Goal: Task Accomplishment & Management: Use online tool/utility

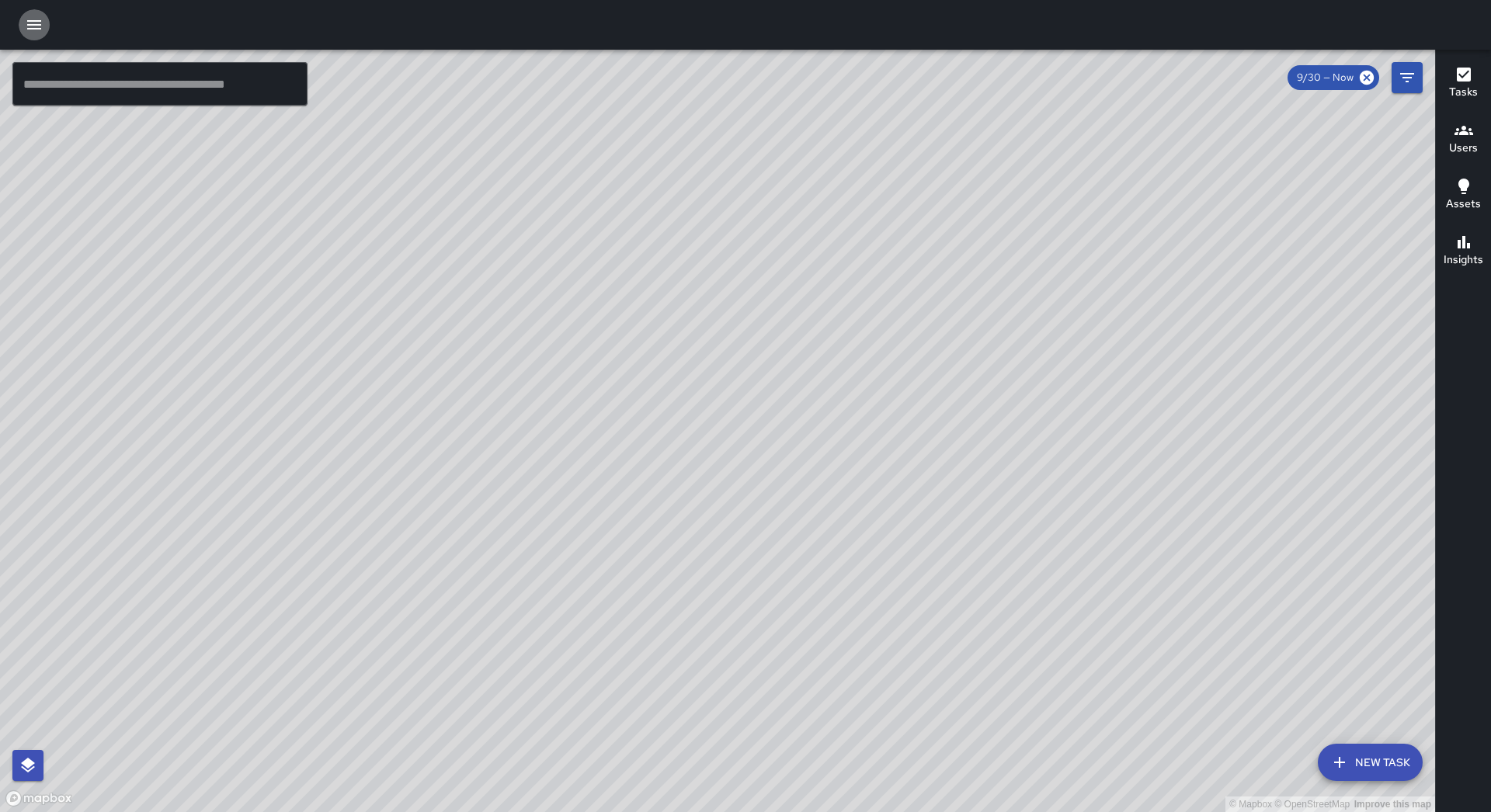
drag, startPoint x: 31, startPoint y: 21, endPoint x: 28, endPoint y: 47, distance: 26.2
click at [31, 22] on icon "button" at bounding box center [34, 25] width 14 height 9
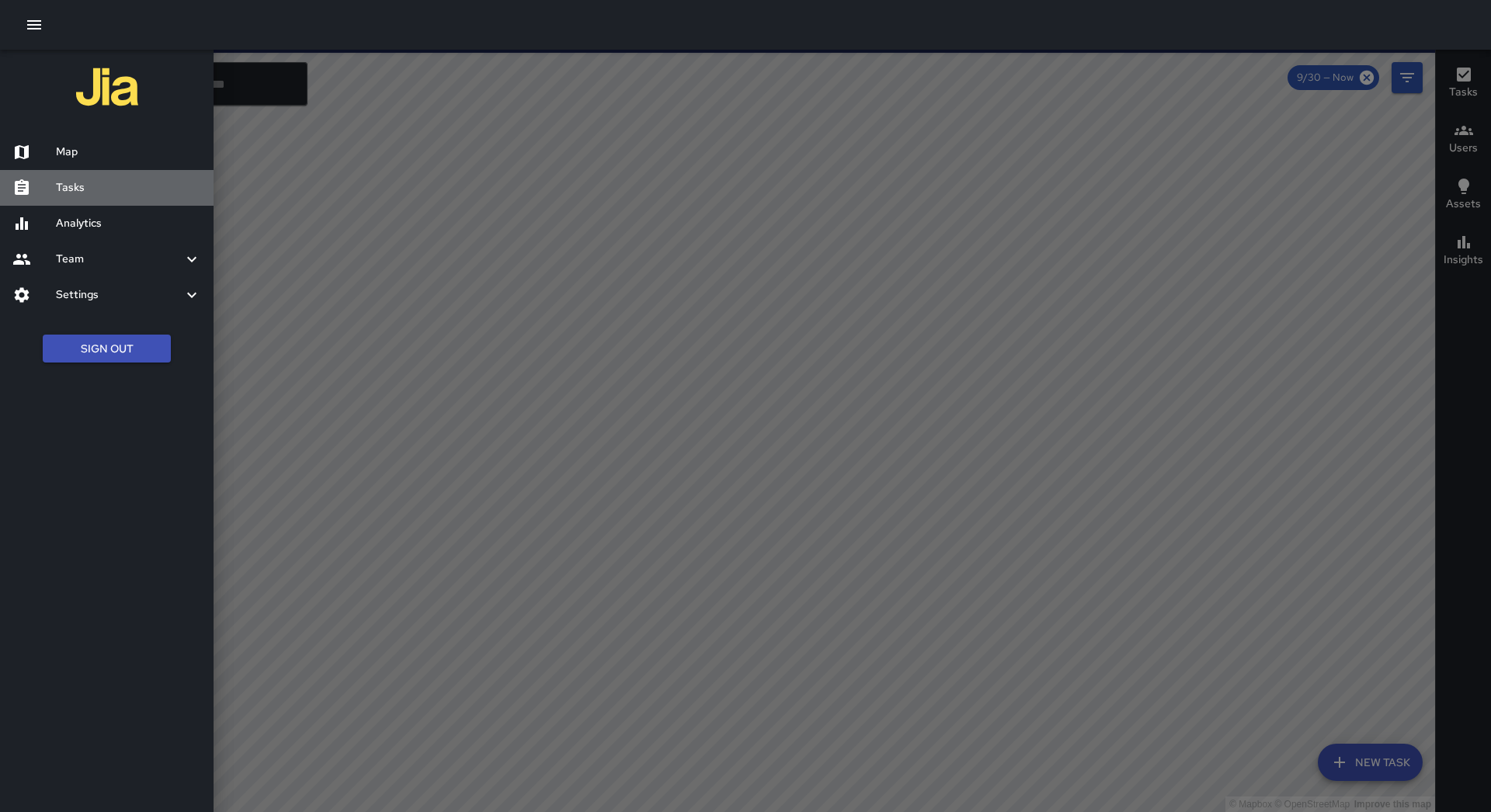
click at [79, 193] on h6 "Tasks" at bounding box center [128, 188] width 145 height 17
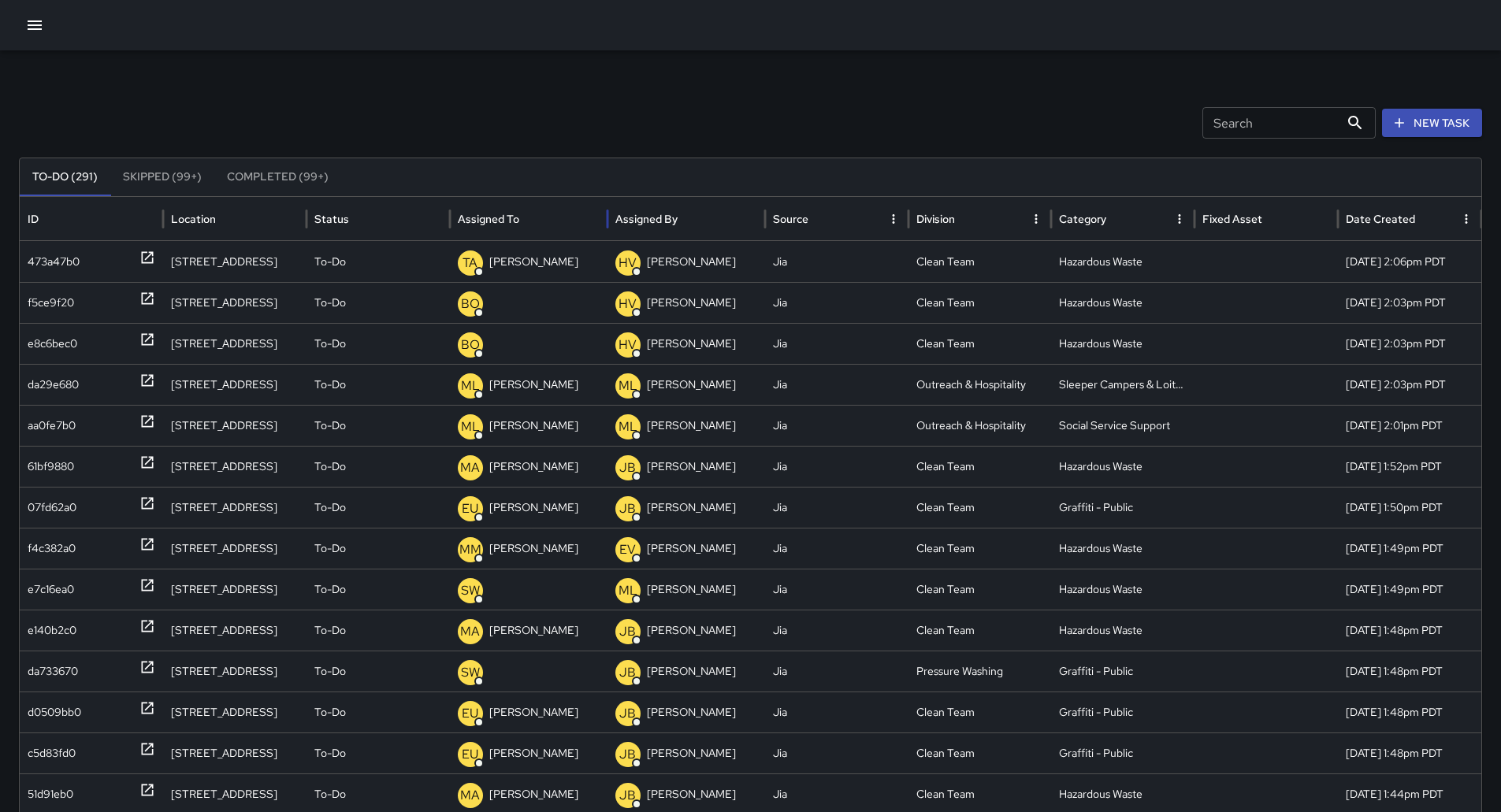
click at [543, 222] on div "Assigned To" at bounding box center [528, 219] width 142 height 44
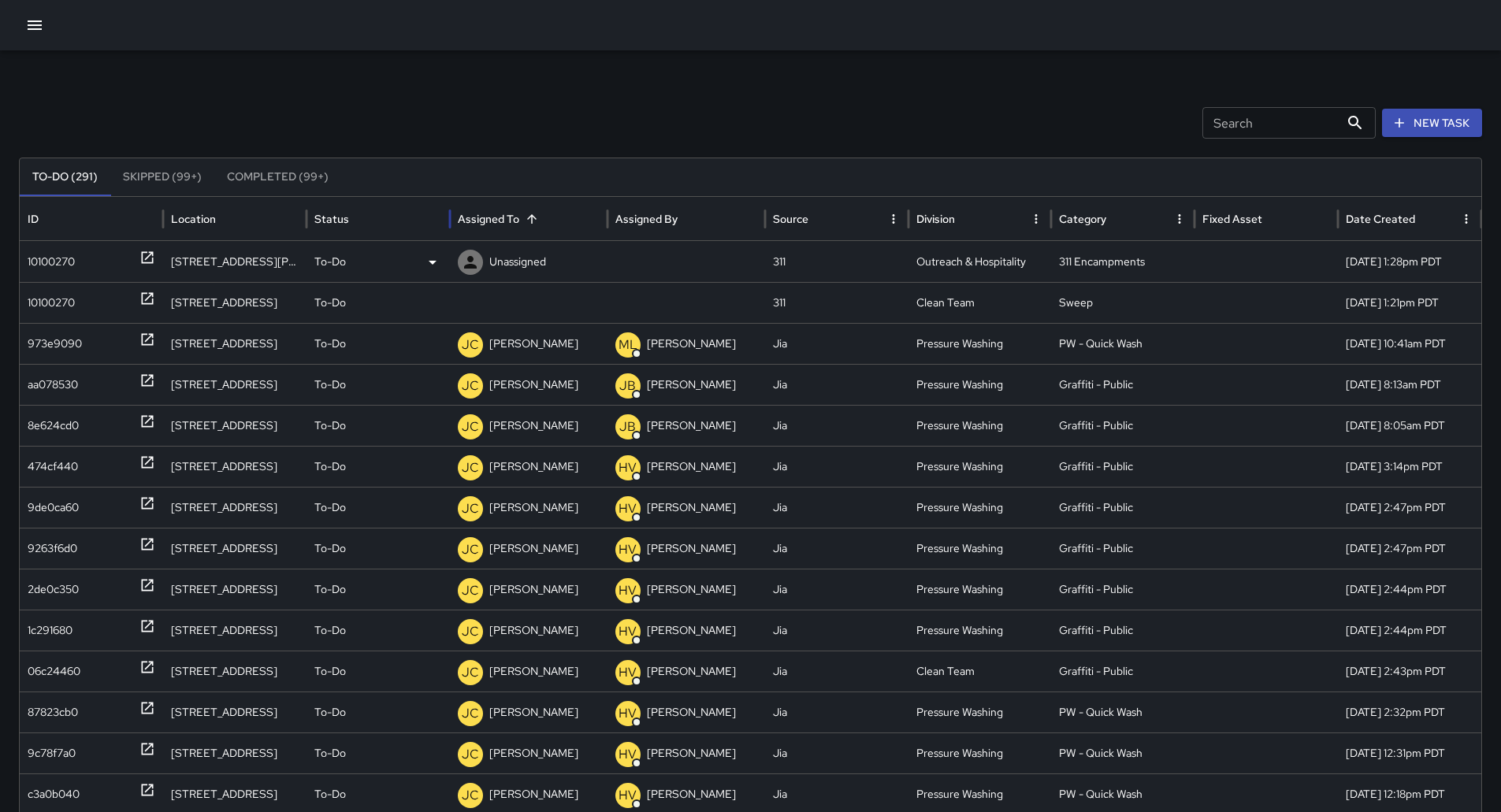
click at [41, 256] on div "10100270" at bounding box center [51, 262] width 47 height 40
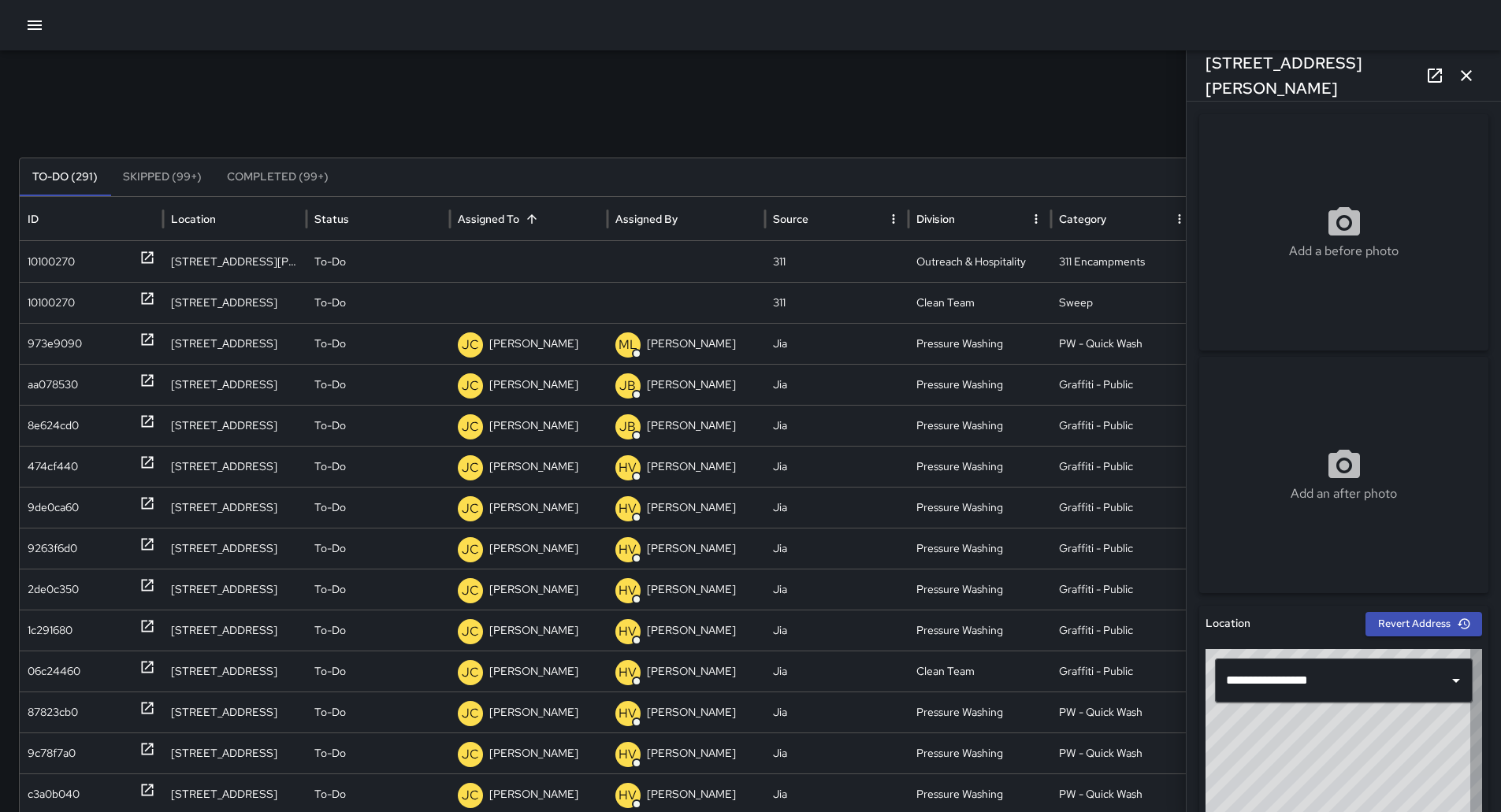
type input "**********"
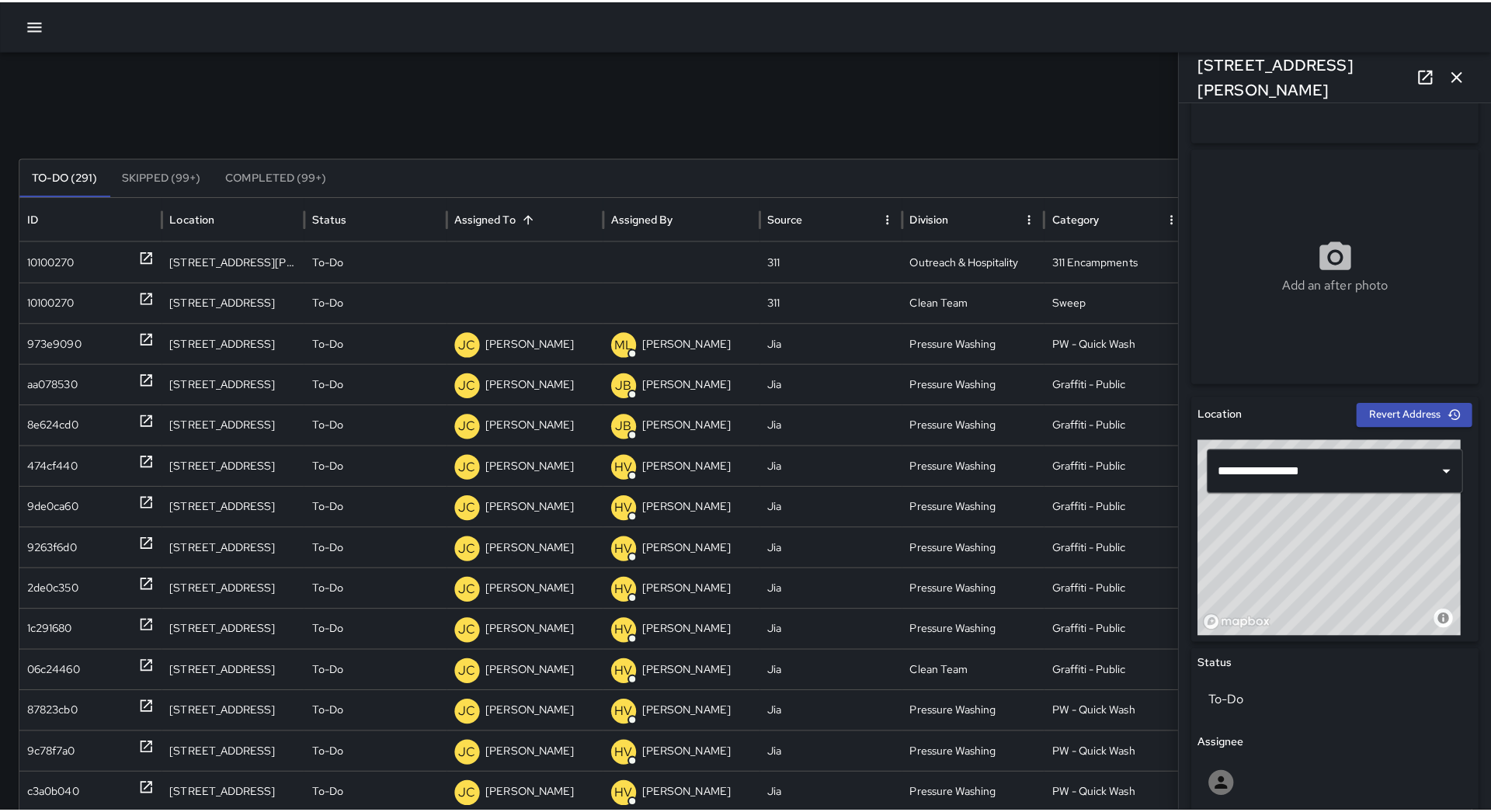
scroll to position [161, 0]
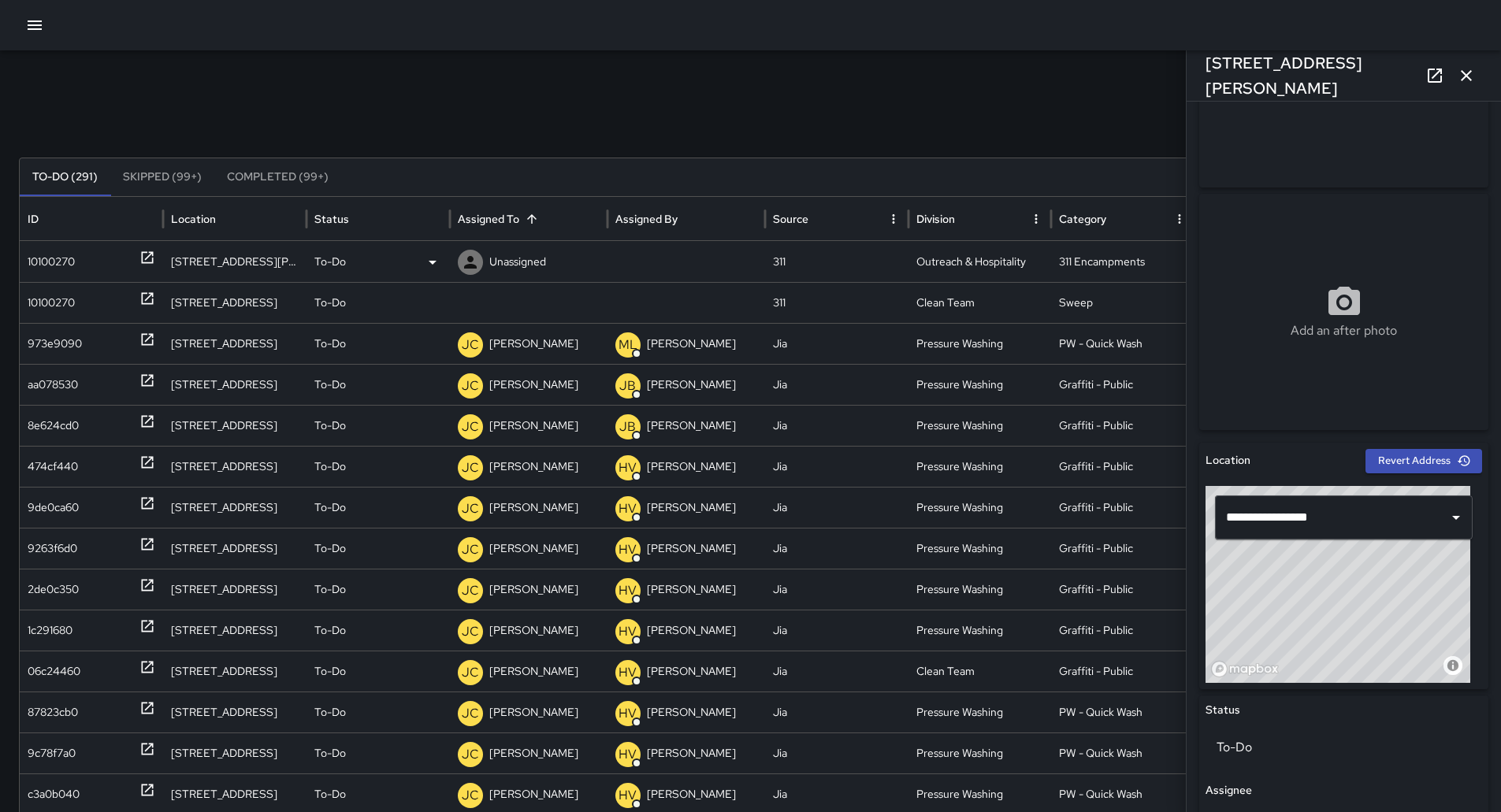
click at [531, 262] on p "Unassigned" at bounding box center [517, 262] width 57 height 40
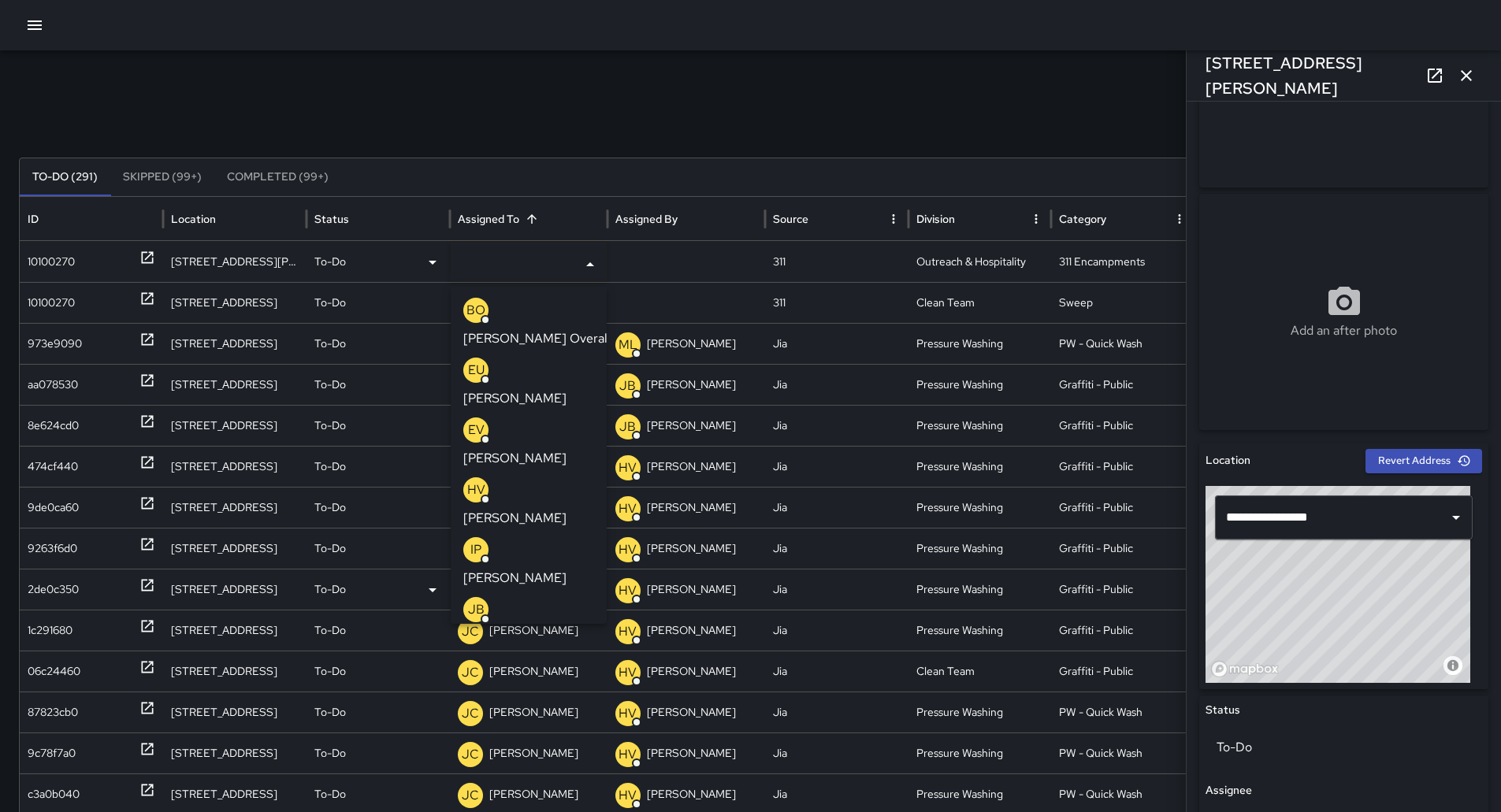
drag, startPoint x: 527, startPoint y: 571, endPoint x: 507, endPoint y: 567, distance: 20.4
click at [522, 749] on p "[PERSON_NAME]" at bounding box center [515, 758] width 103 height 19
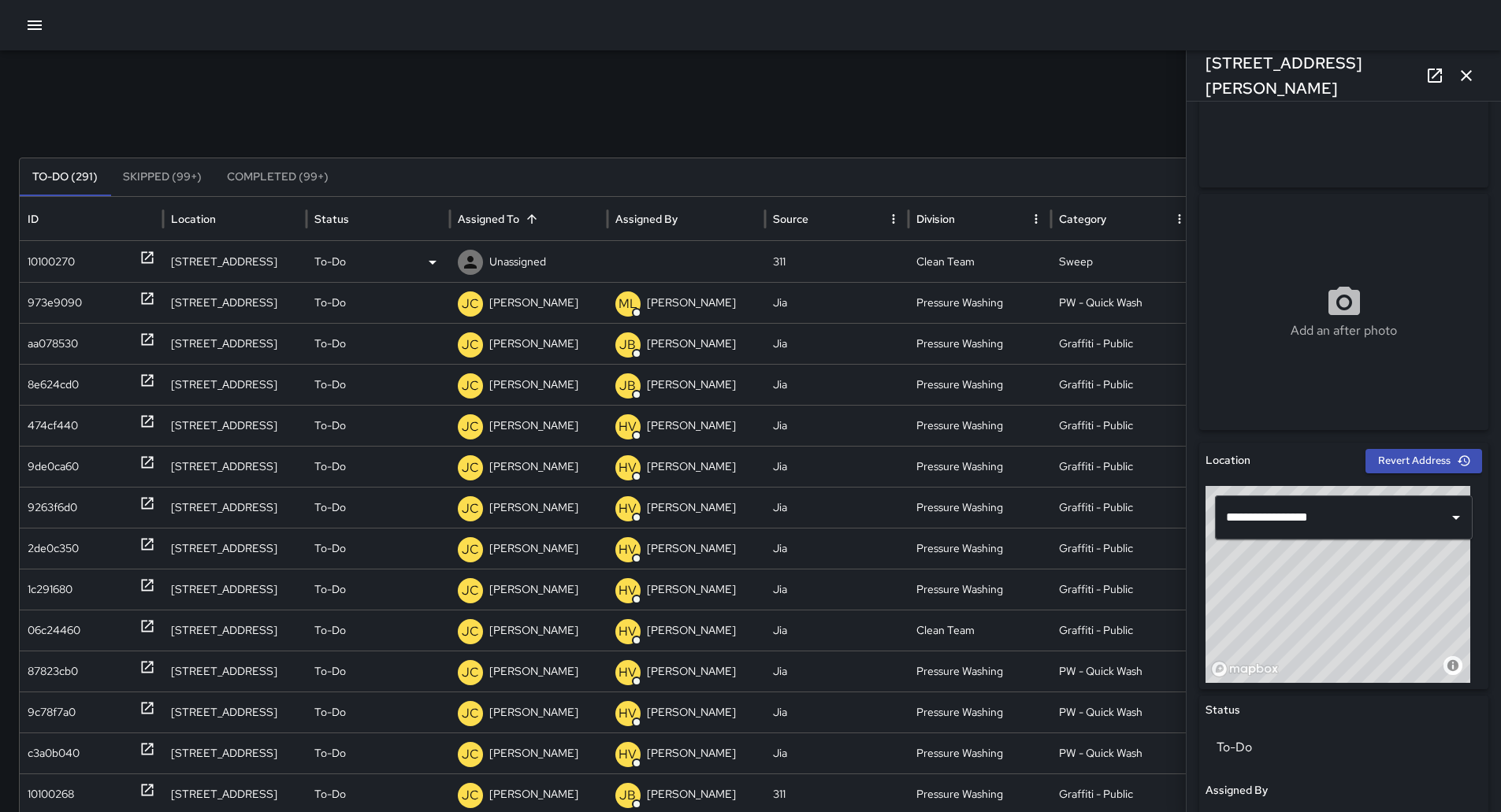
click at [63, 256] on div "10100270" at bounding box center [51, 262] width 47 height 40
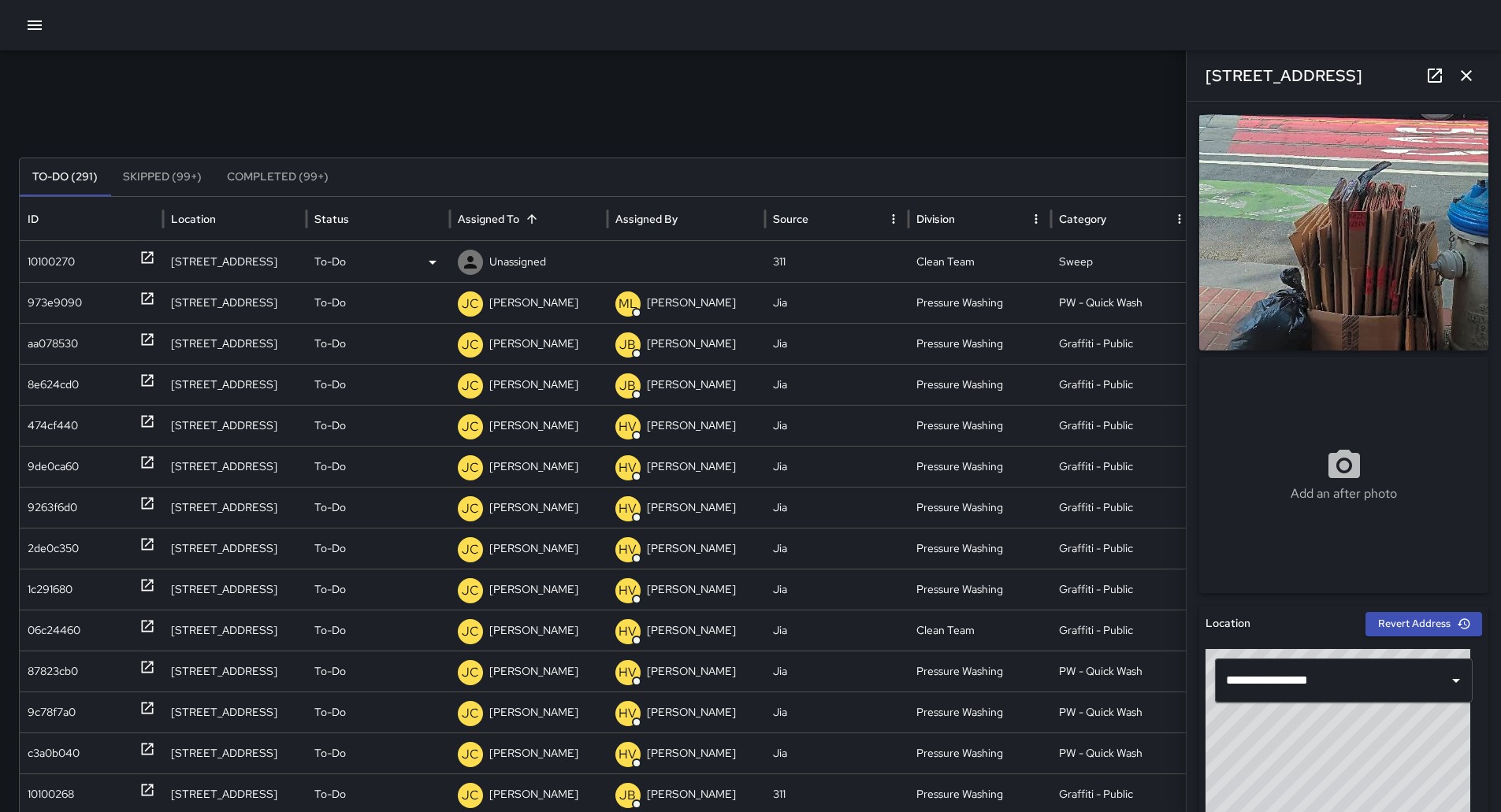
click at [421, 253] on div "To-Do" at bounding box center [378, 262] width 128 height 40
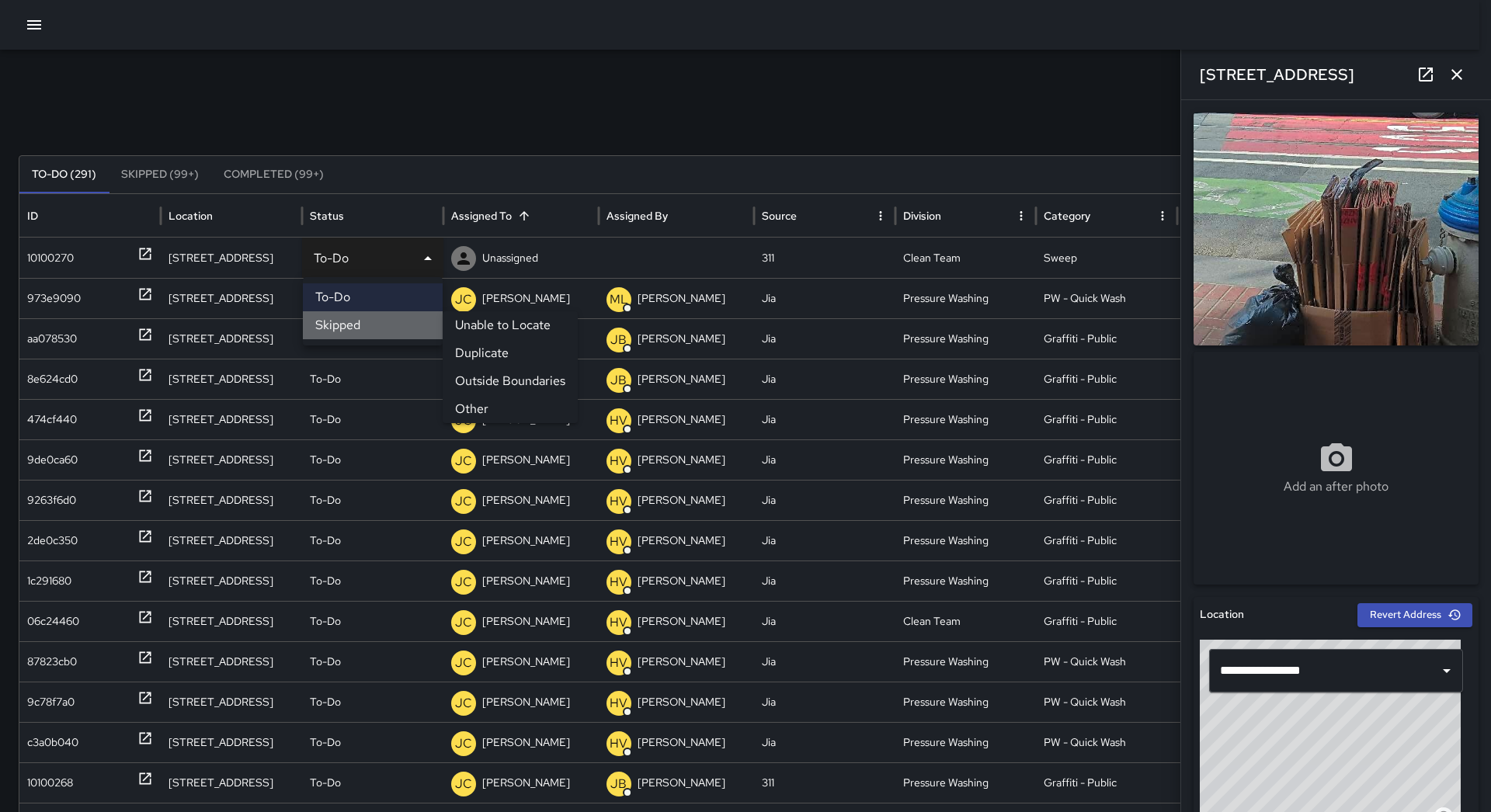
click at [378, 322] on li "Skipped" at bounding box center [372, 324] width 139 height 28
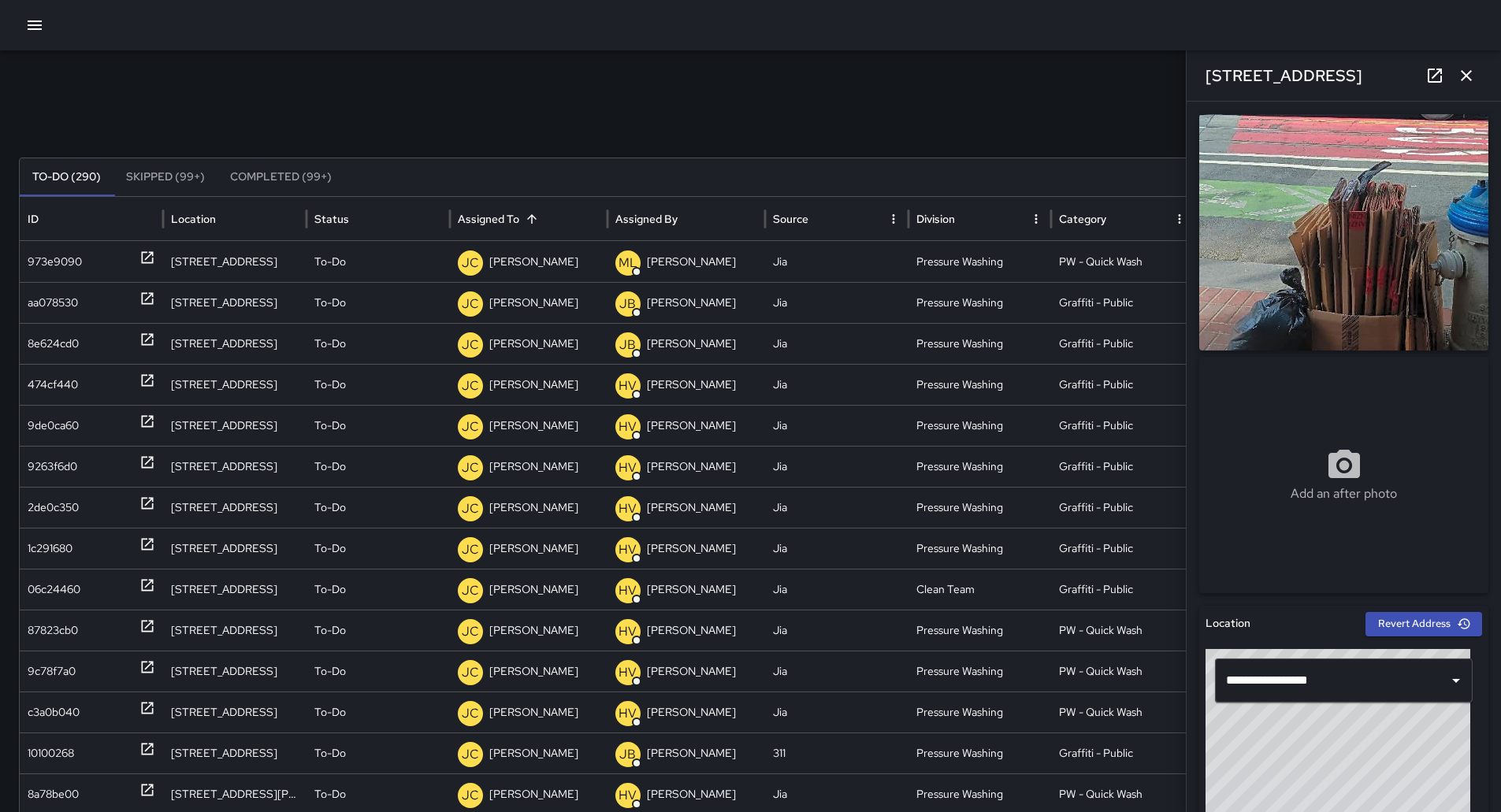
click at [31, 24] on icon "button" at bounding box center [34, 25] width 19 height 19
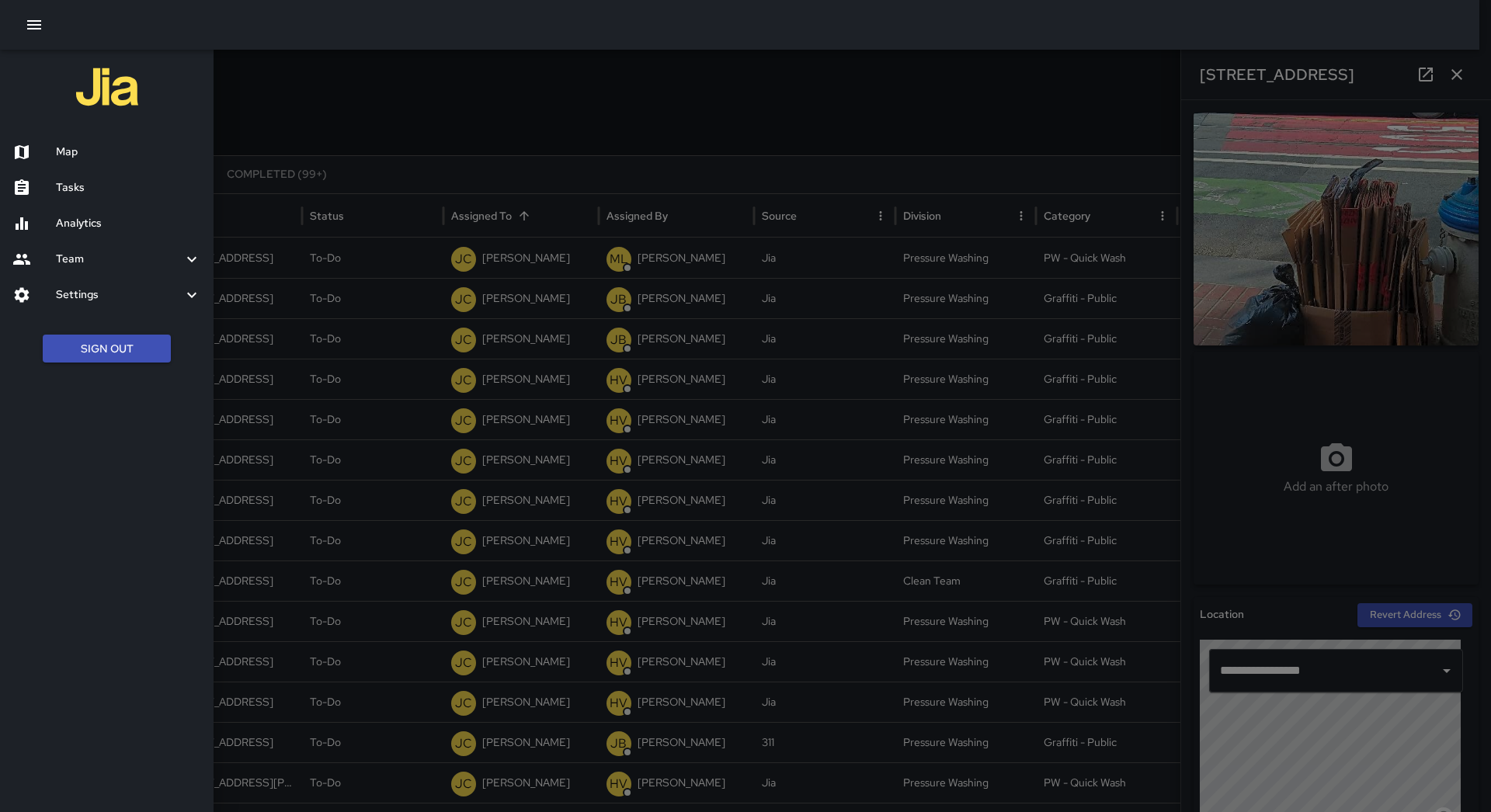
click at [53, 146] on div at bounding box center [34, 152] width 43 height 19
